Goal: Communication & Community: Share content

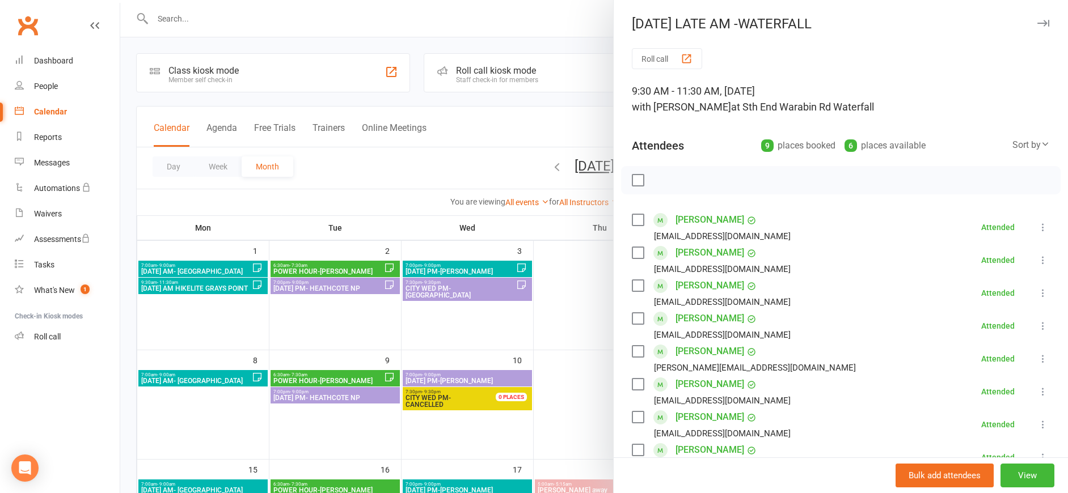
scroll to position [73, 0]
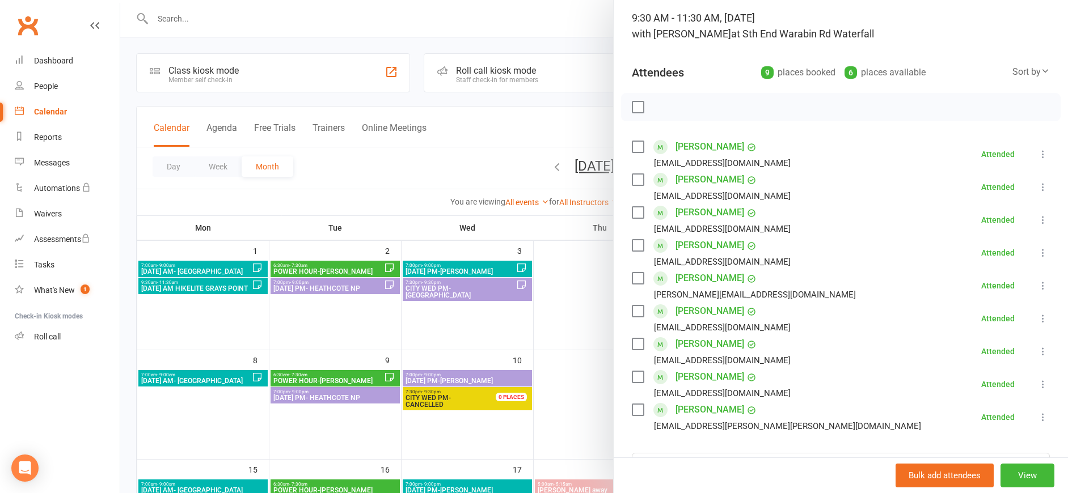
click at [568, 41] on div at bounding box center [594, 246] width 948 height 493
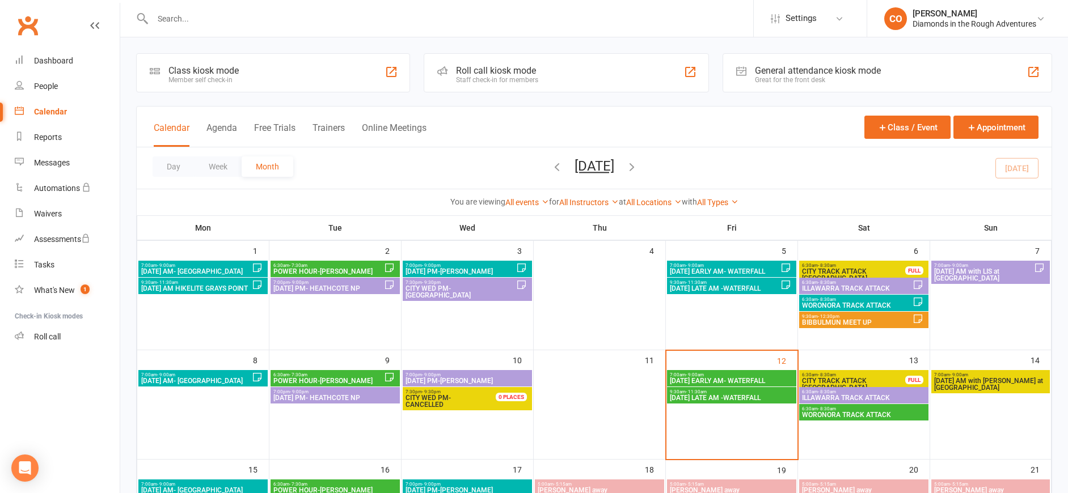
click at [690, 379] on span "[DATE] EARLY AM- WATERFALL" at bounding box center [731, 381] width 125 height 7
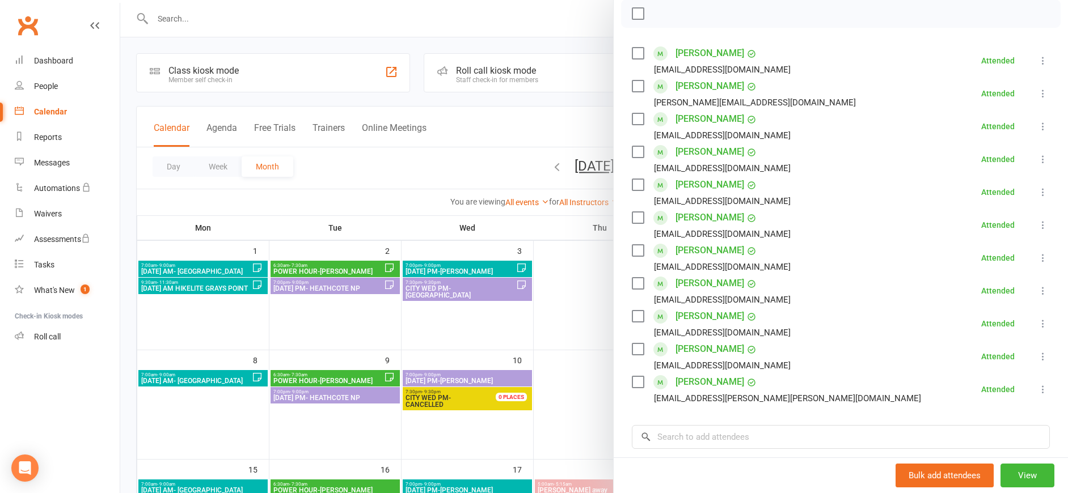
scroll to position [319, 0]
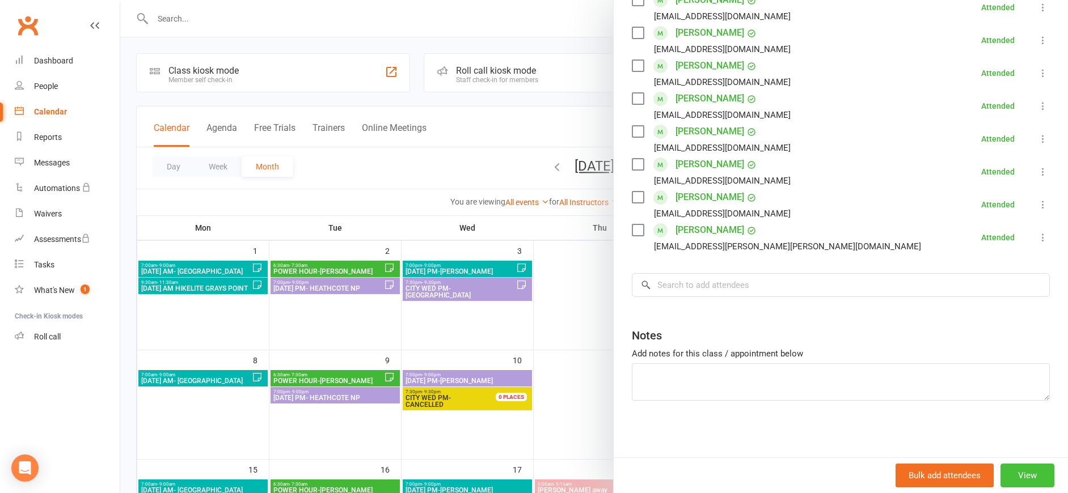
click at [1004, 479] on button "View" at bounding box center [1028, 476] width 54 height 24
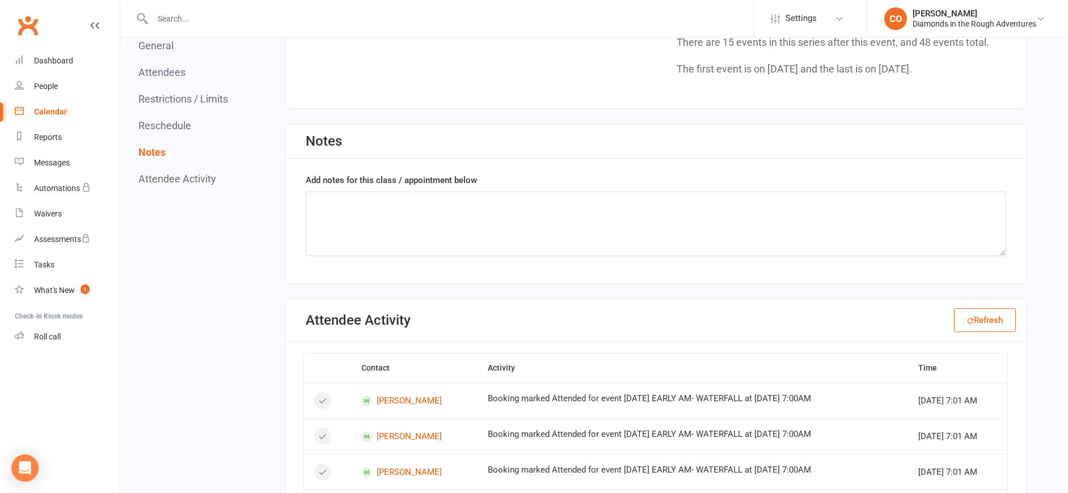
scroll to position [1647, 0]
click at [575, 217] on textarea at bounding box center [656, 223] width 700 height 65
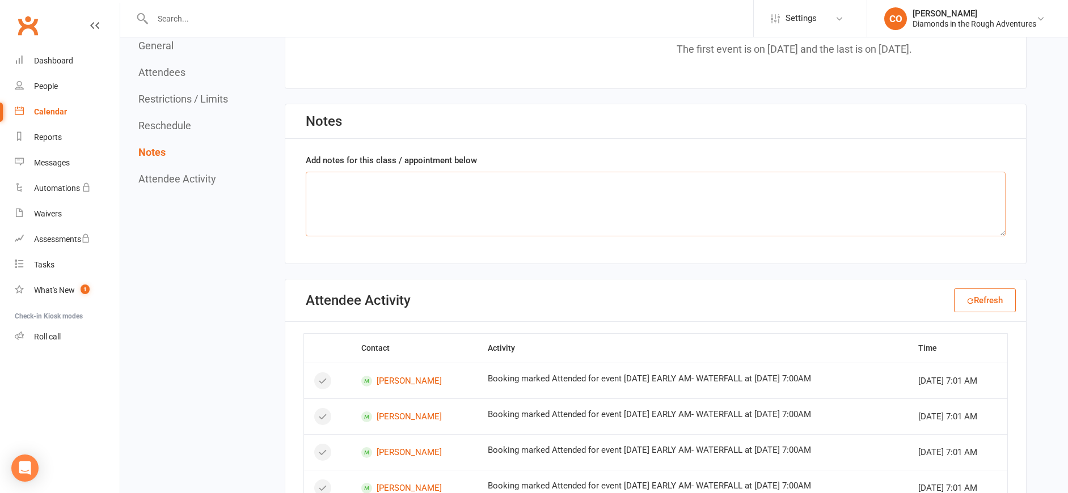
scroll to position [1663, 0]
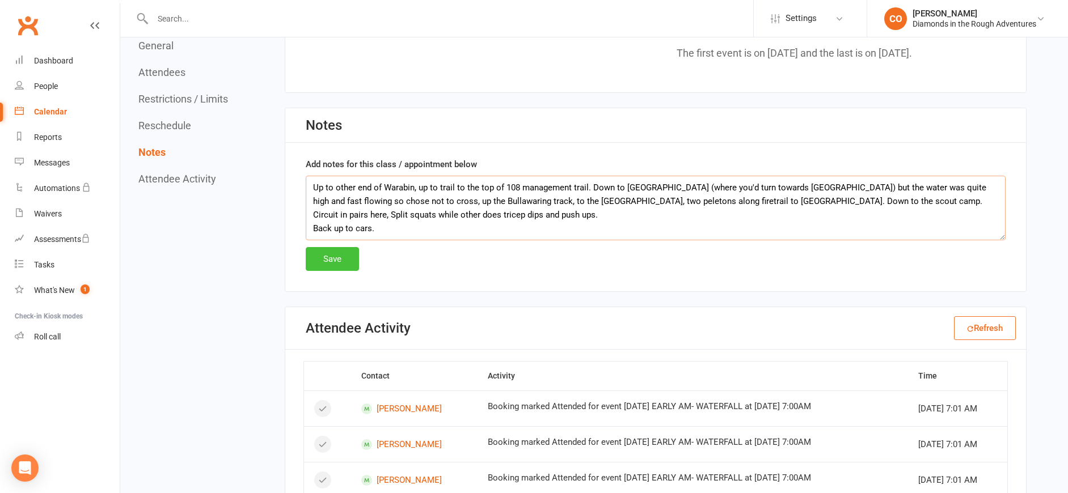
type textarea "Up to other end of Warabin, up to trail to the top of 108 management trail. Dow…"
click at [340, 255] on button "Save" at bounding box center [332, 259] width 53 height 24
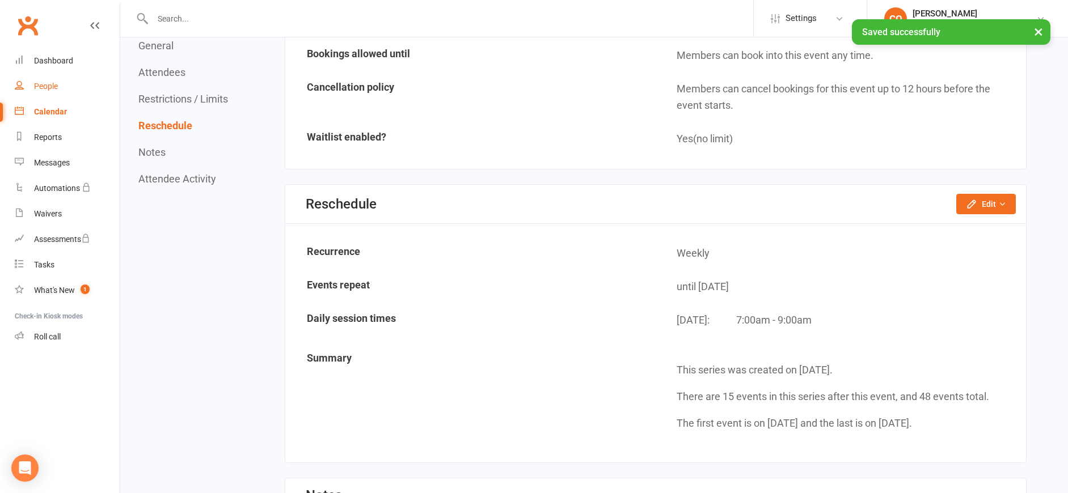
scroll to position [1292, 0]
click at [43, 115] on div "Calendar" at bounding box center [50, 111] width 33 height 9
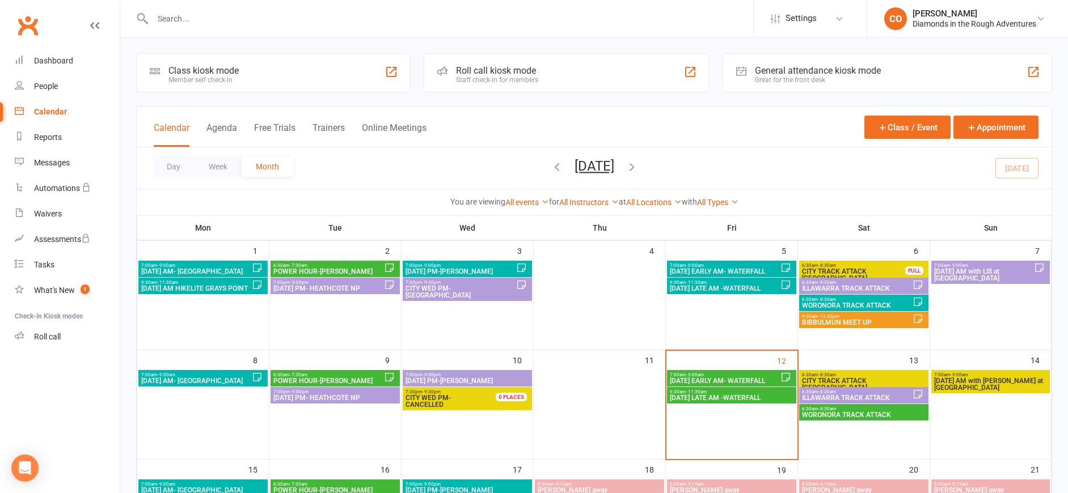
click at [699, 397] on span "[DATE] LATE AM -WATERFALL" at bounding box center [731, 398] width 125 height 7
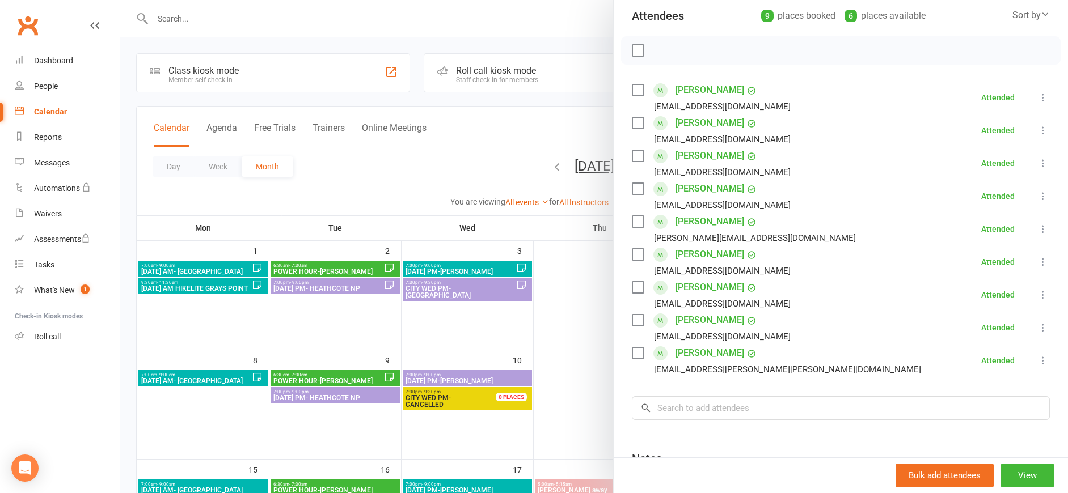
scroll to position [253, 0]
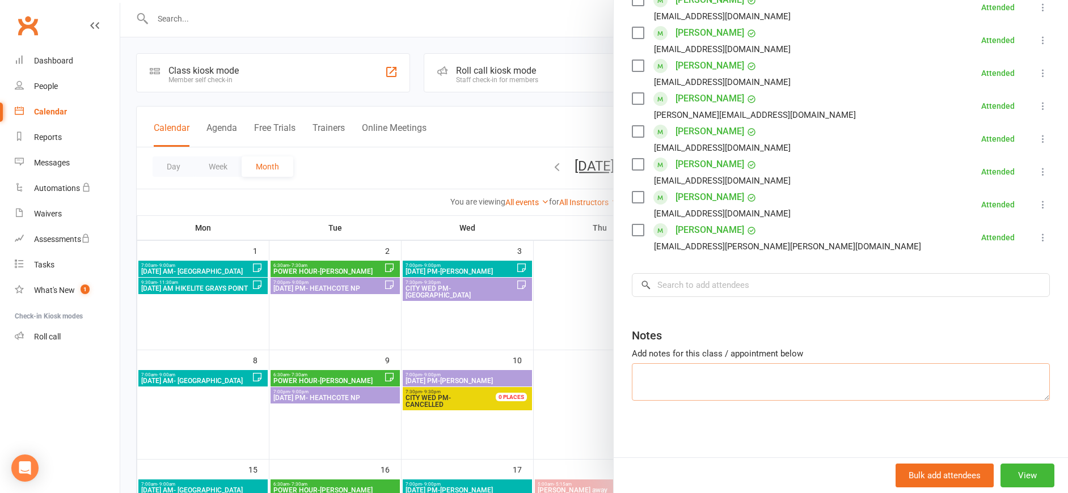
click at [704, 381] on textarea at bounding box center [841, 382] width 418 height 37
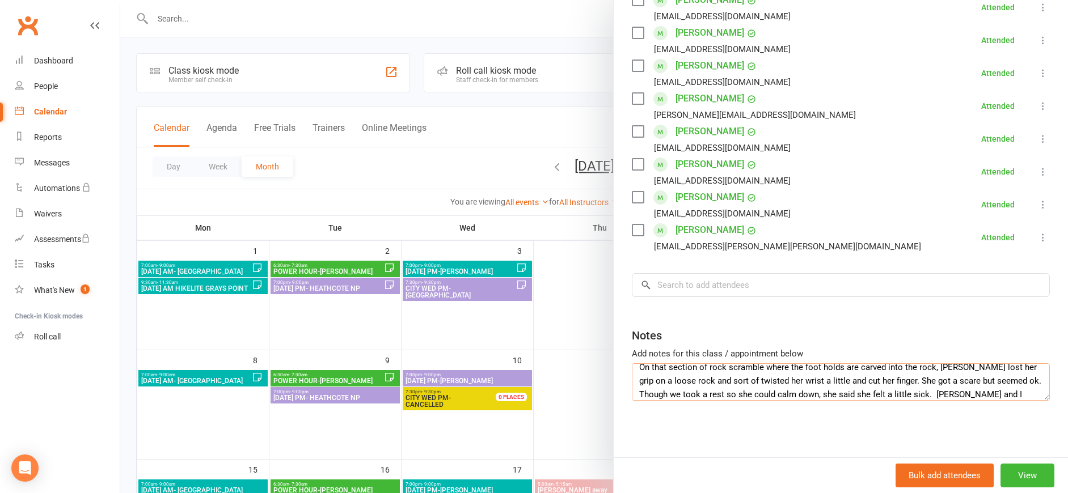
scroll to position [90, 0]
type textarea "Up to top of Warabin st and along the Warabin St Firetrail, across the 108, and…"
click at [581, 44] on div at bounding box center [594, 246] width 948 height 493
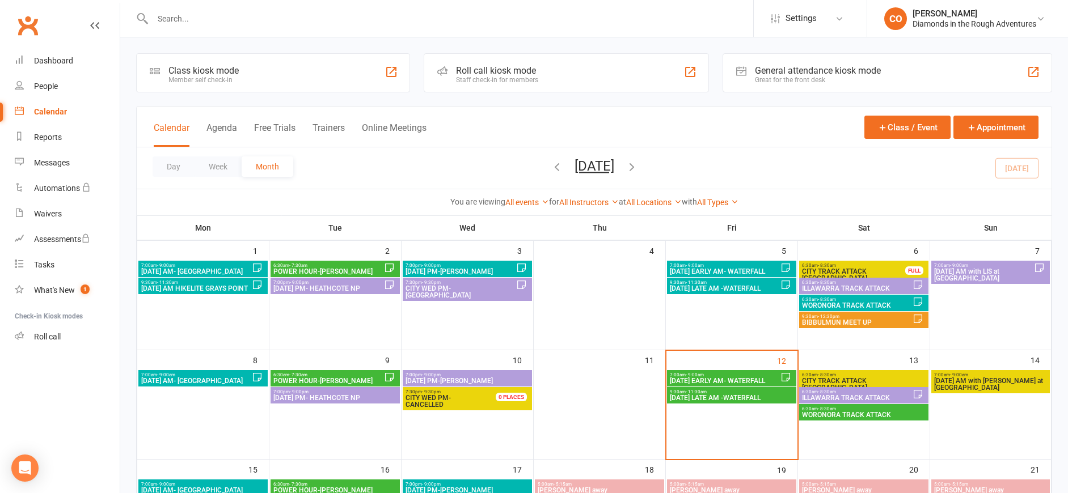
click at [856, 417] on span "WORONORA TRACK ATTACK" at bounding box center [864, 415] width 125 height 7
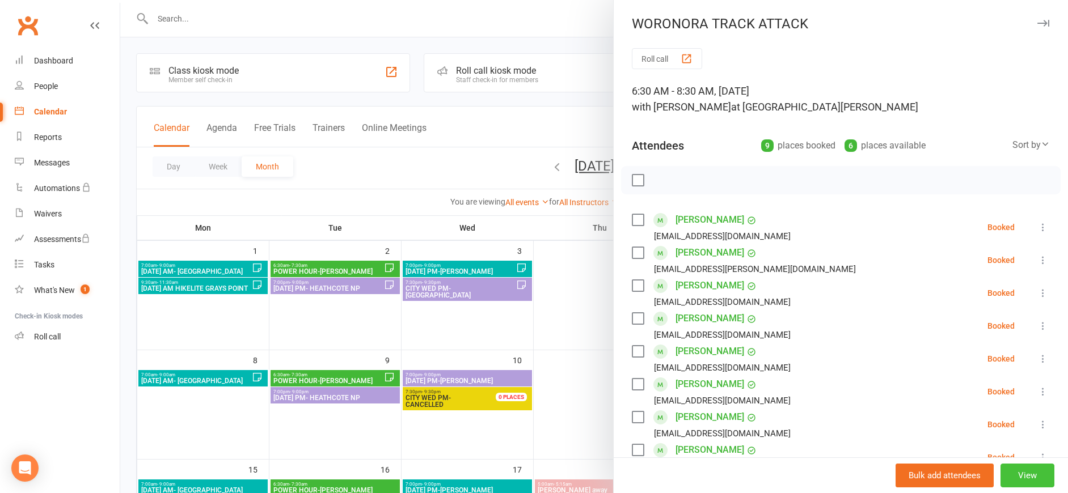
click at [1001, 474] on button "View" at bounding box center [1028, 476] width 54 height 24
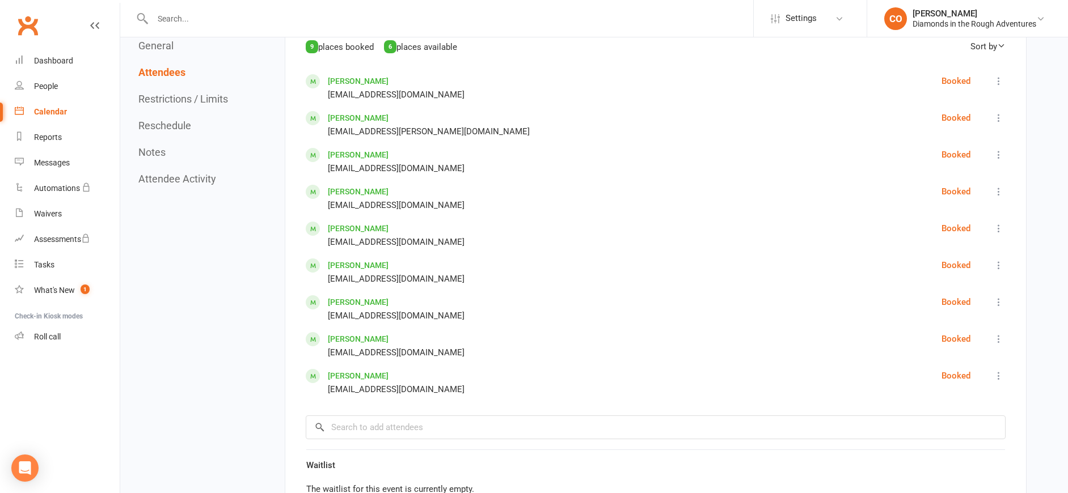
scroll to position [534, 0]
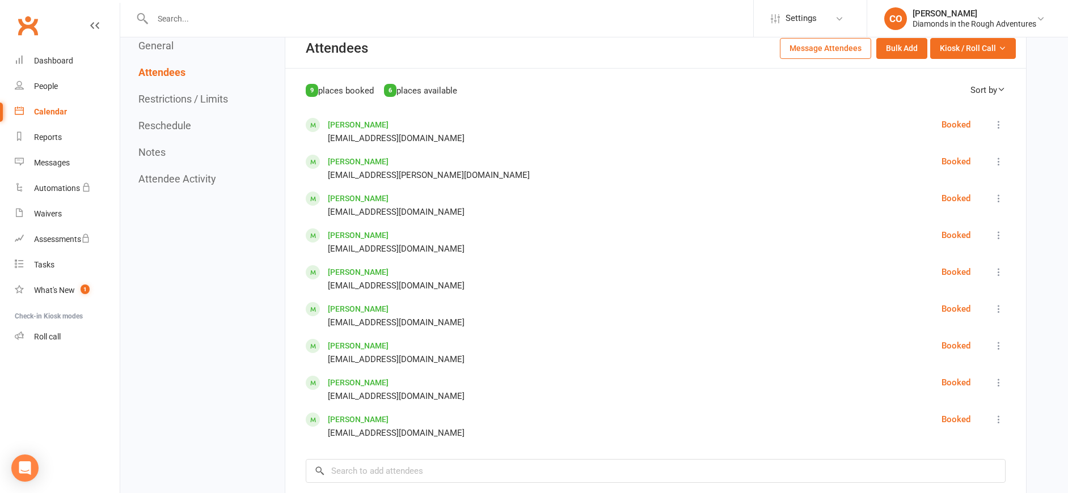
click at [822, 54] on button "Message Attendees" at bounding box center [825, 48] width 91 height 20
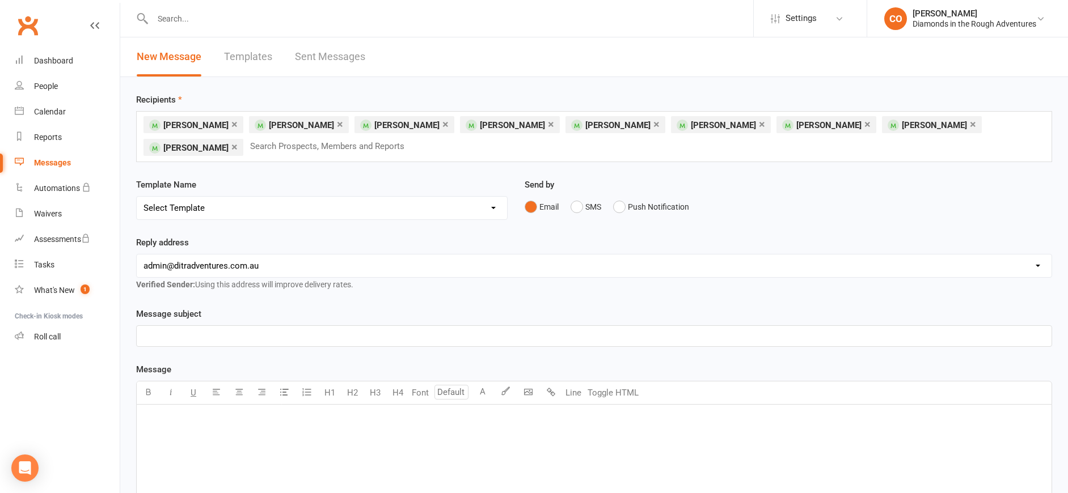
click at [382, 213] on select "Select Template [Email] Bring a Friend Member Email [Email] DIAMOND VIRTUAL TRA…" at bounding box center [322, 208] width 370 height 23
click at [62, 118] on link "Calendar" at bounding box center [67, 112] width 105 height 26
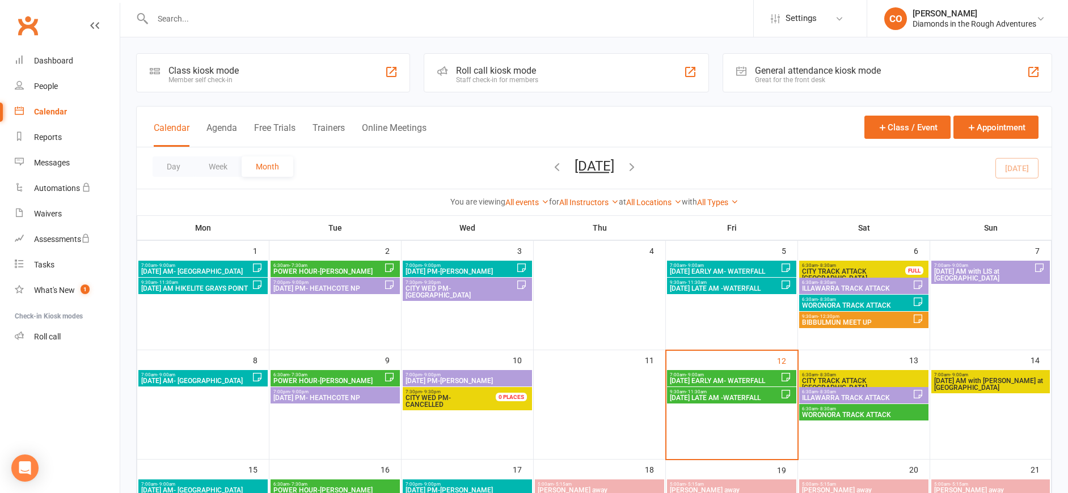
click at [826, 410] on span "- 8:30am" at bounding box center [827, 409] width 18 height 5
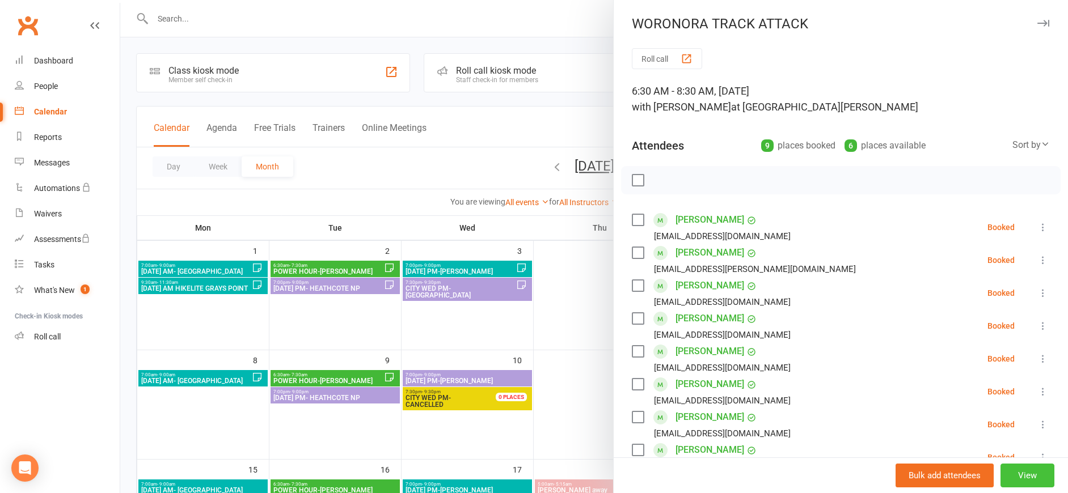
click at [1003, 481] on button "View" at bounding box center [1028, 476] width 54 height 24
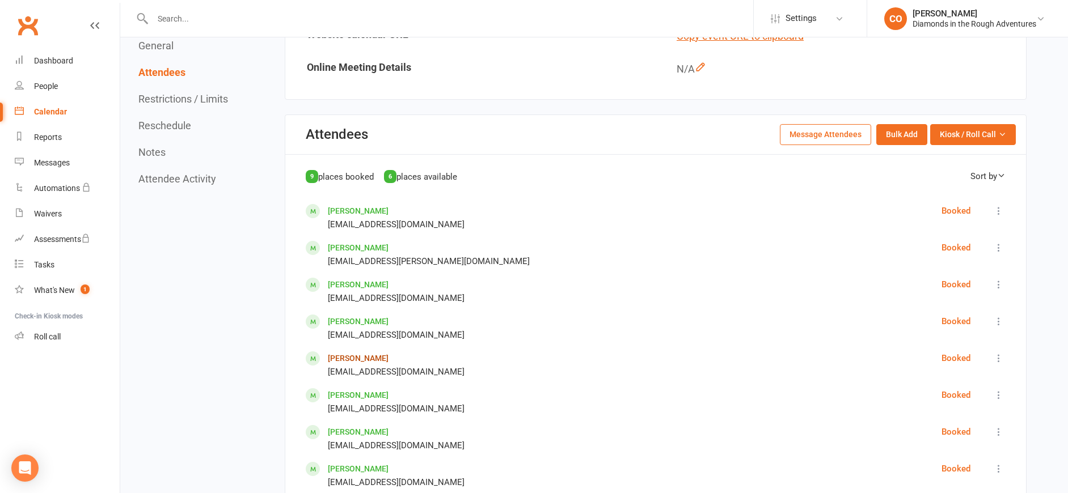
scroll to position [447, 0]
click at [830, 138] on button "Message Attendees" at bounding box center [825, 135] width 91 height 20
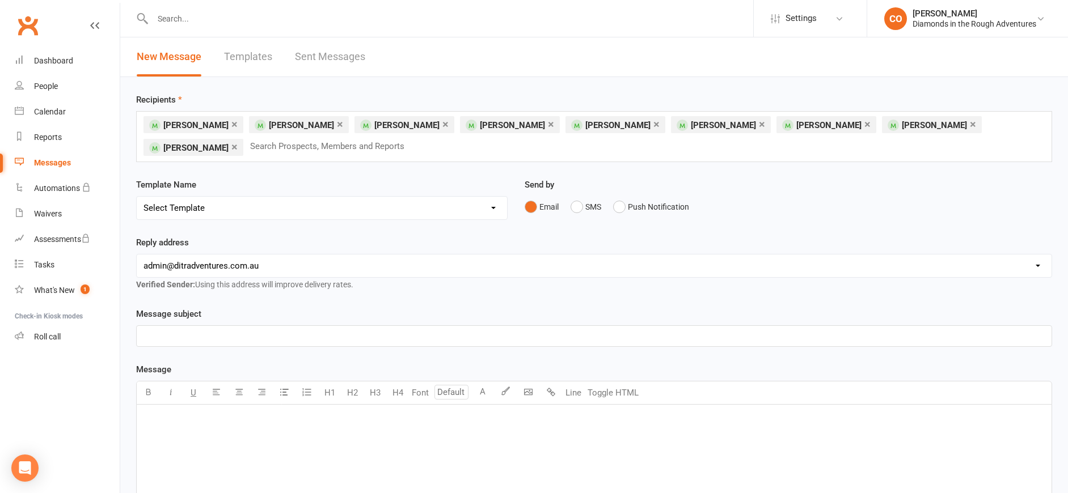
click at [374, 211] on select "Select Template [Email] Bring a Friend Member Email [Email] DIAMOND VIRTUAL TRA…" at bounding box center [322, 208] width 370 height 23
select select "23"
click at [137, 197] on select "Select Template [Email] Bring a Friend Member Email [Email] DIAMOND VIRTUAL TRA…" at bounding box center [322, 208] width 370 height 23
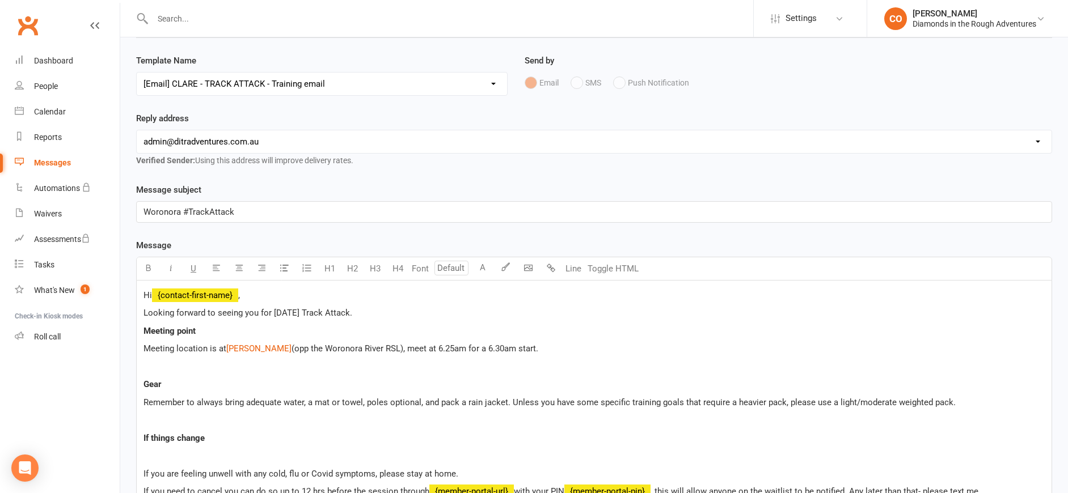
scroll to position [125, 0]
click at [280, 367] on p at bounding box center [594, 367] width 901 height 14
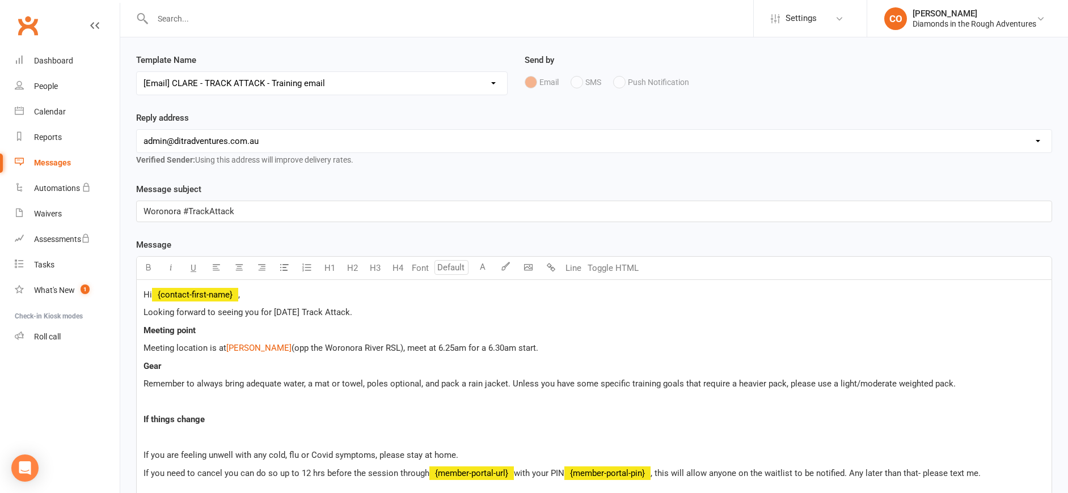
click at [247, 400] on p at bounding box center [594, 402] width 901 height 14
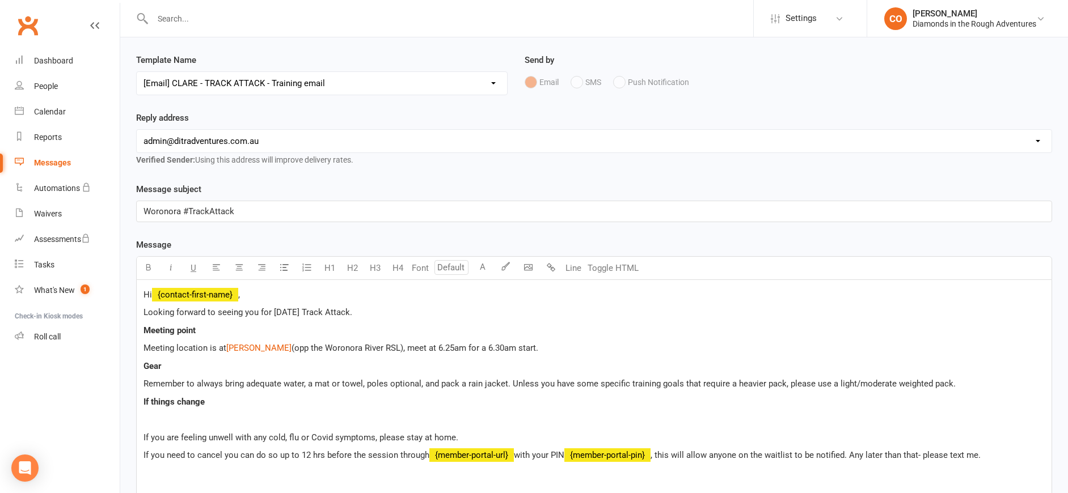
click at [245, 418] on p at bounding box center [594, 420] width 901 height 14
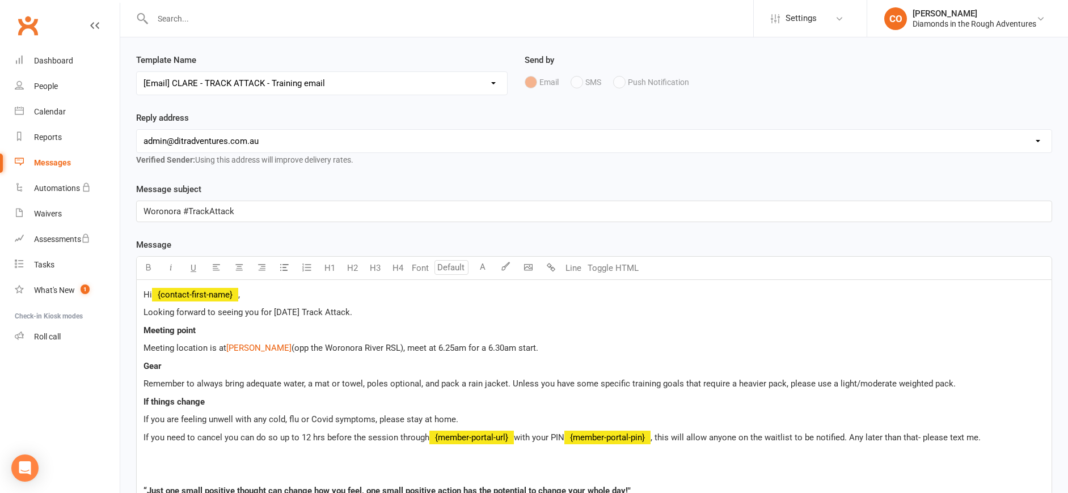
click at [232, 454] on p at bounding box center [594, 456] width 901 height 14
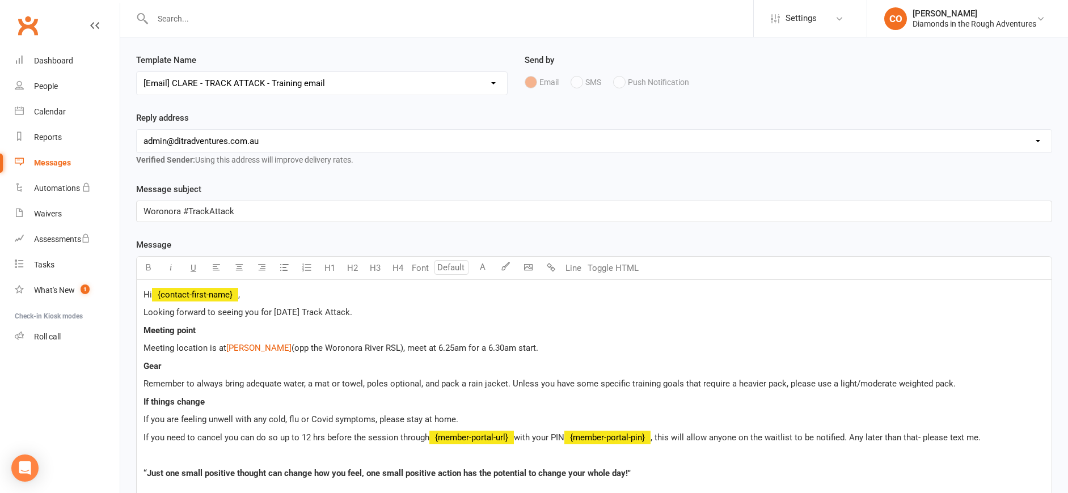
click at [366, 379] on span "Remember to always bring adequate water, a mat or towel, poles optional, and pa…" at bounding box center [550, 384] width 812 height 10
click at [545, 379] on span "Remember to always bring adequate water, a mat or towel, hiking poles are optio…" at bounding box center [569, 384] width 851 height 10
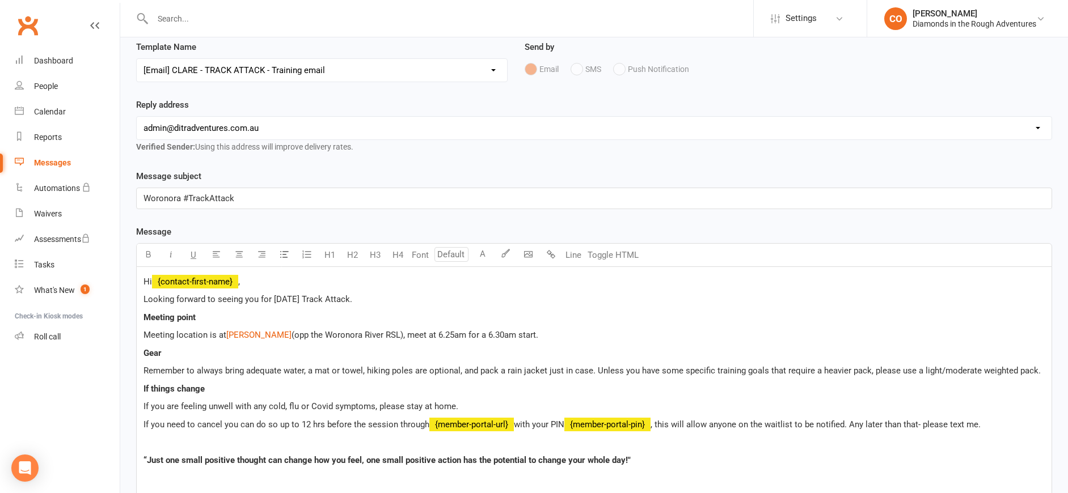
scroll to position [137, 0]
click at [628, 458] on span "“Just one small positive thought can change how you feel, one small positive ac…" at bounding box center [387, 462] width 487 height 10
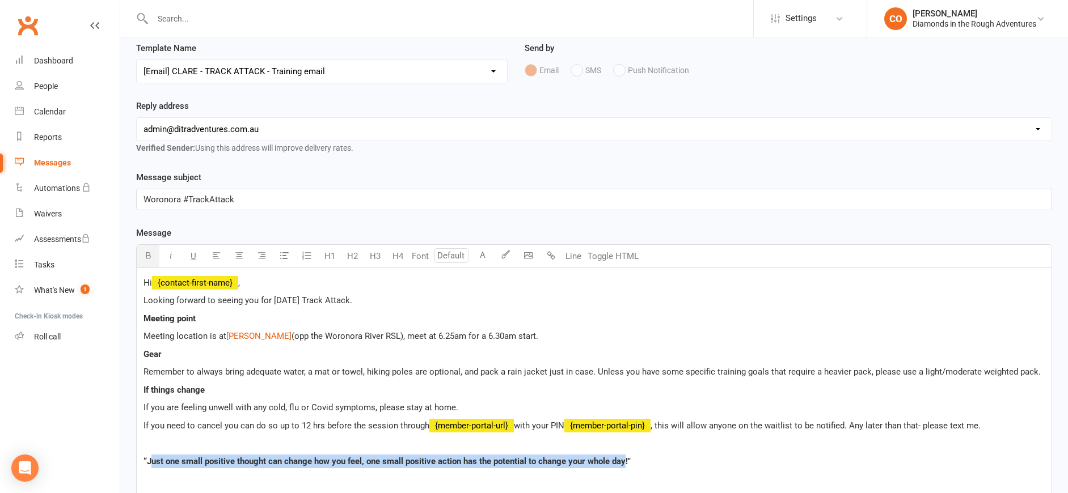
click at [150, 457] on span "“Just one small positive thought can change how you feel, one small positive ac…" at bounding box center [387, 462] width 487 height 10
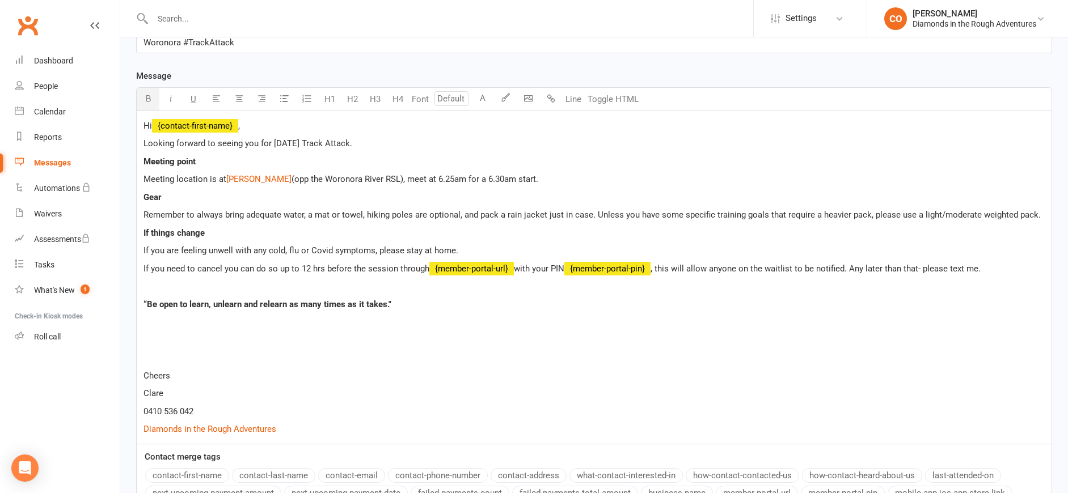
scroll to position [293, 0]
click at [311, 341] on p at bounding box center [594, 342] width 901 height 14
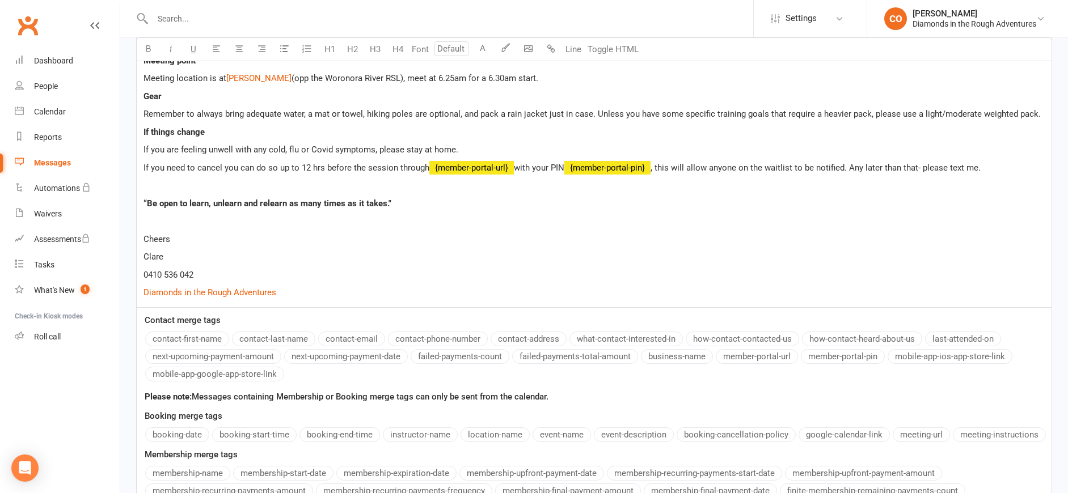
scroll to position [528, 0]
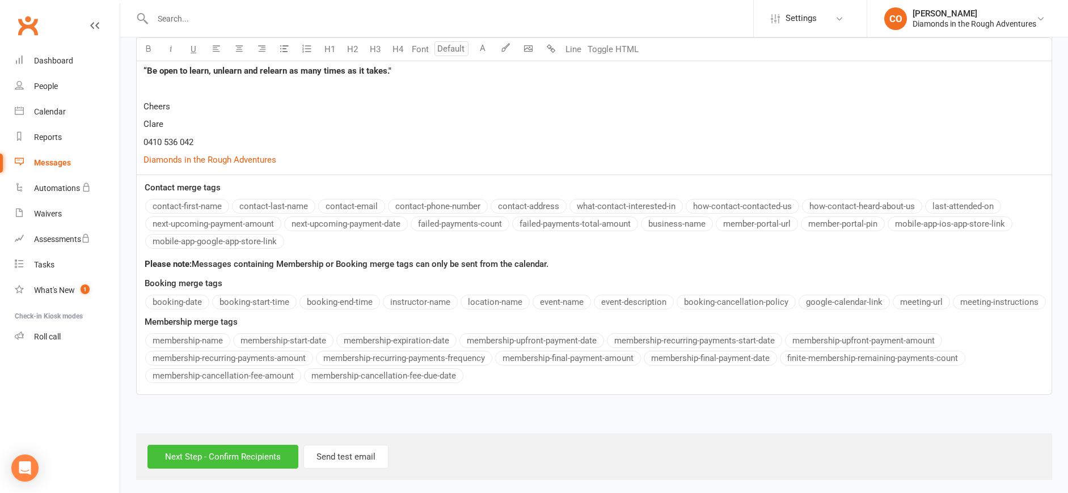
click at [201, 454] on input "Next Step - Confirm Recipients" at bounding box center [222, 457] width 151 height 24
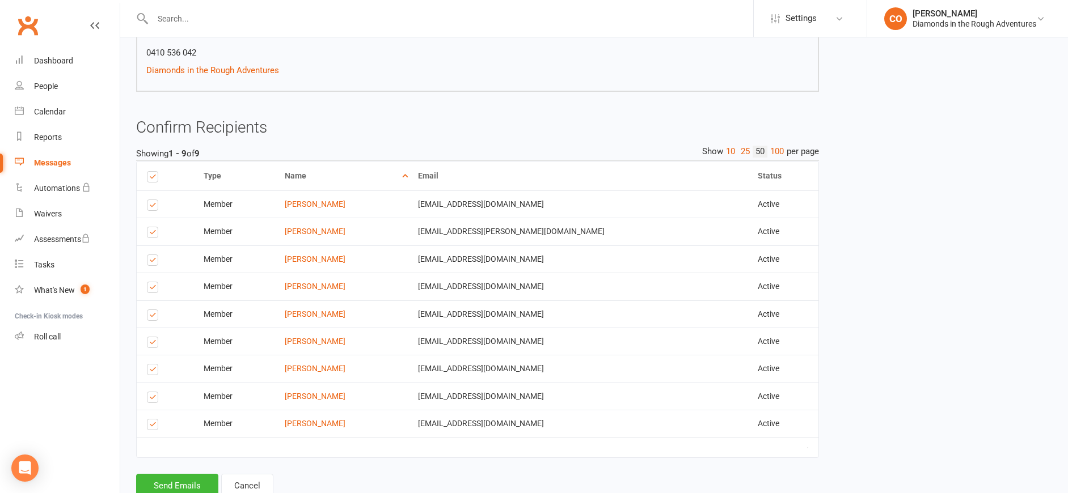
scroll to position [475, 0]
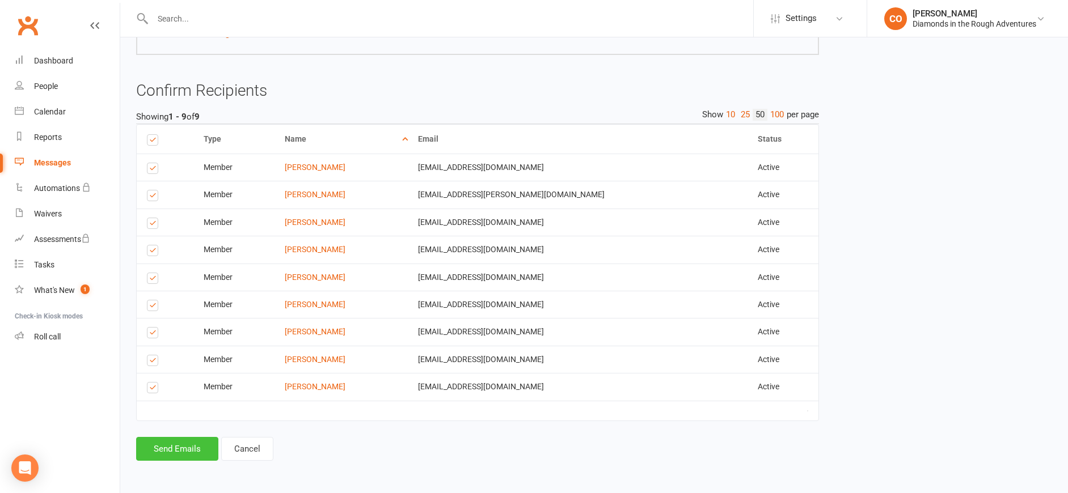
click at [177, 450] on button "Send Emails" at bounding box center [177, 449] width 82 height 24
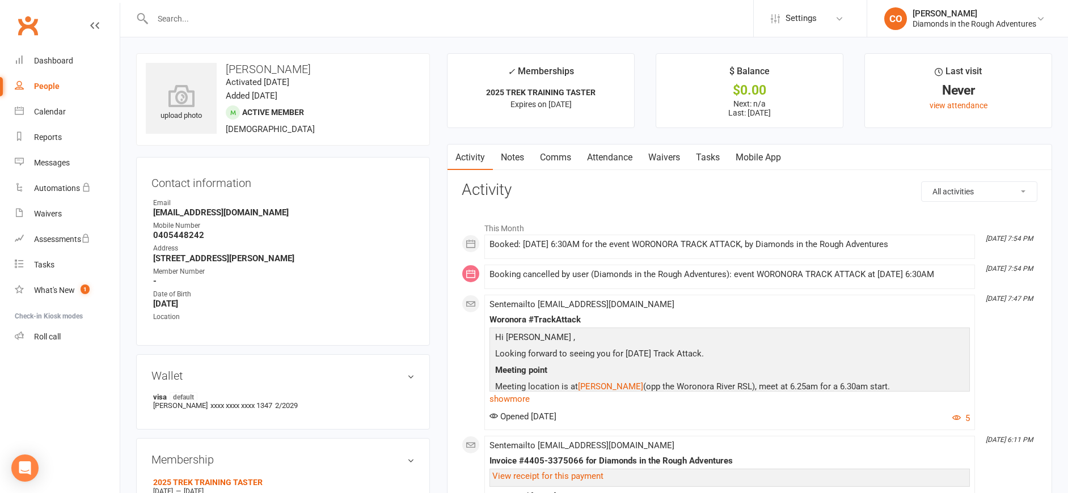
click at [602, 159] on link "Attendance" at bounding box center [609, 158] width 61 height 26
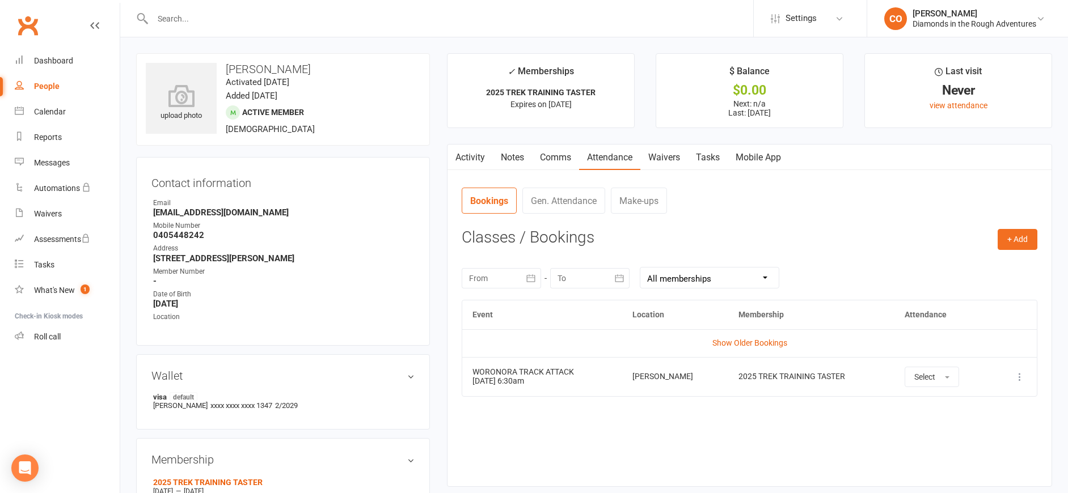
click at [670, 158] on link "Waivers" at bounding box center [664, 158] width 48 height 26
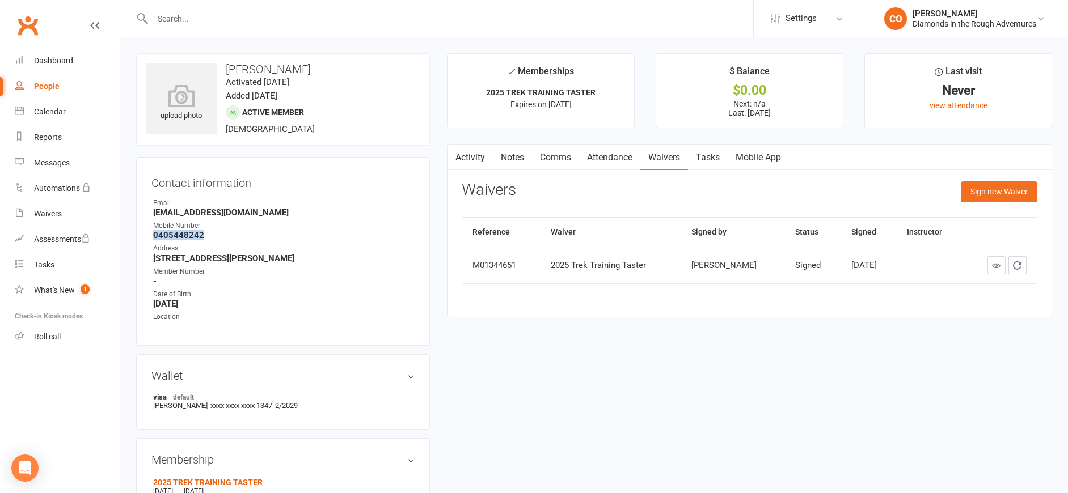
drag, startPoint x: 208, startPoint y: 234, endPoint x: 151, endPoint y: 239, distance: 56.4
click at [151, 239] on li "Mobile Number 0405448242" at bounding box center [282, 231] width 263 height 20
copy strong "0405448242"
click at [996, 268] on icon at bounding box center [996, 265] width 9 height 9
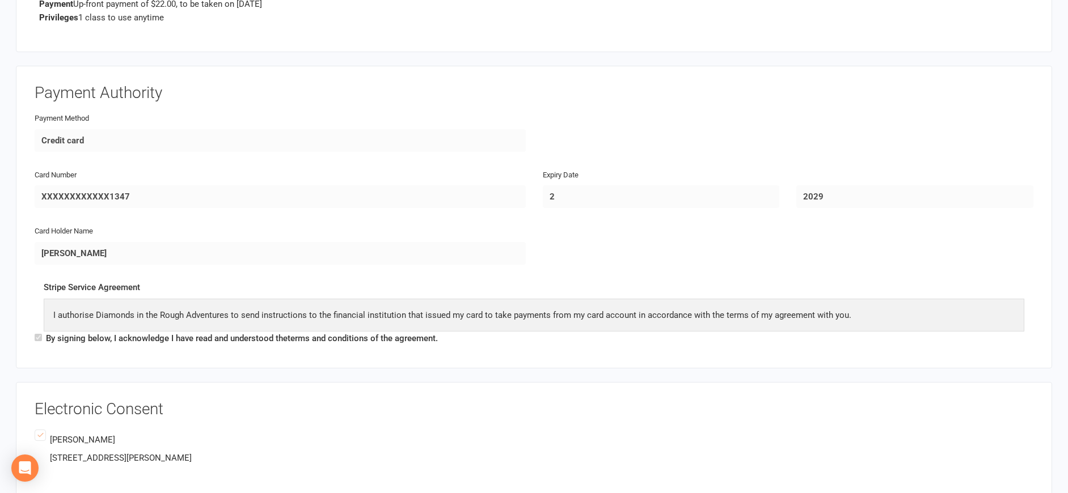
scroll to position [1987, 0]
